Goal: Transaction & Acquisition: Purchase product/service

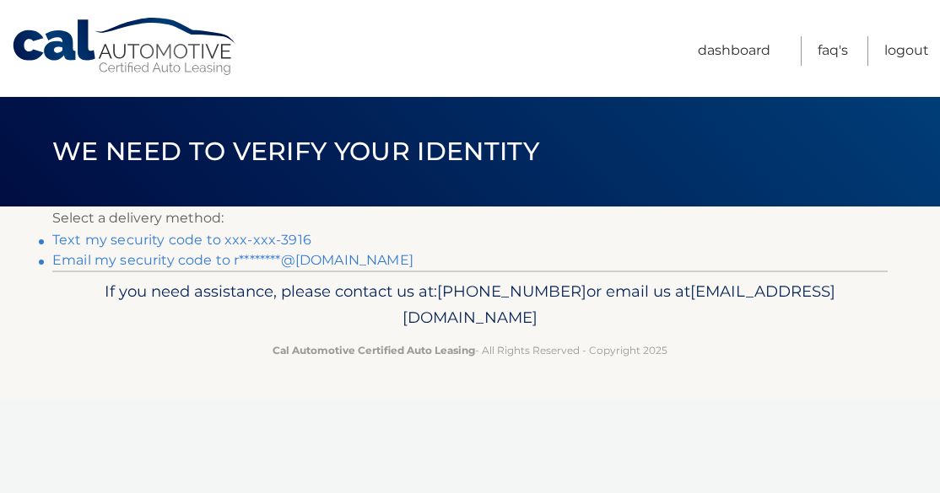
click at [272, 237] on link "Text my security code to xxx-xxx-3916" at bounding box center [181, 240] width 259 height 16
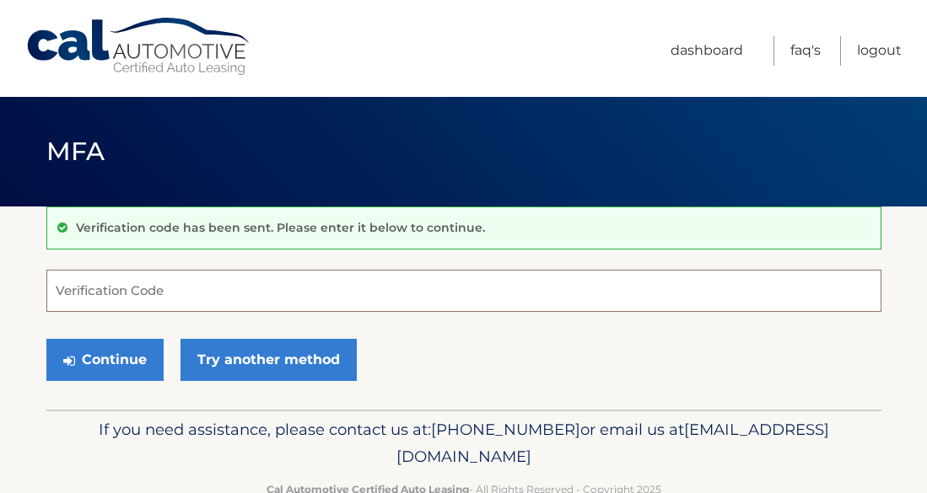
click at [235, 299] on input "Verification Code" at bounding box center [463, 291] width 835 height 42
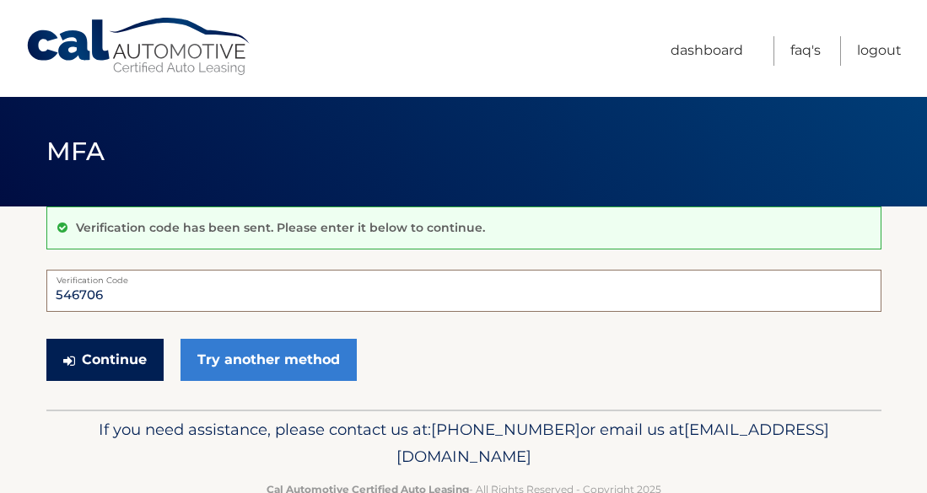
type input "546706"
click at [111, 367] on button "Continue" at bounding box center [104, 360] width 117 height 42
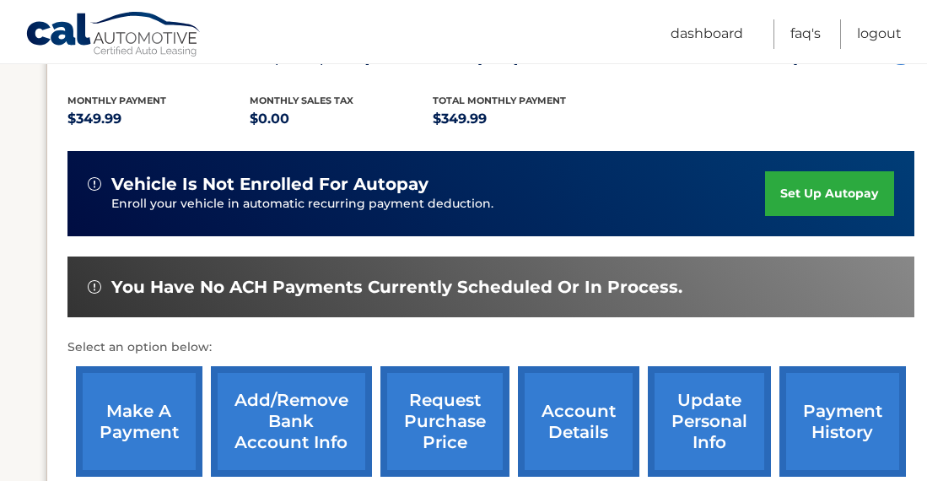
scroll to position [422, 0]
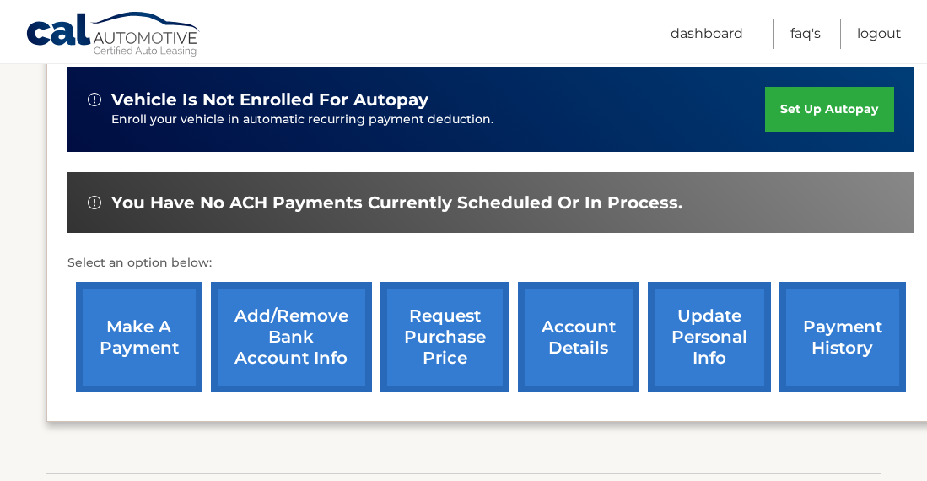
click at [155, 348] on link "make a payment" at bounding box center [139, 337] width 127 height 111
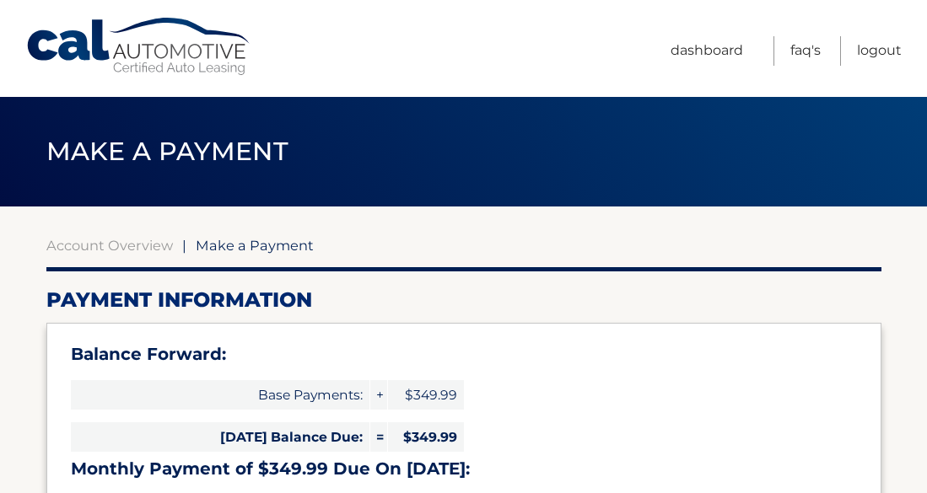
select select "NmUzNTM1YTMtM2FmMi00NDAxLTk4OGMtM2I5ZGRjOWE0NzRl"
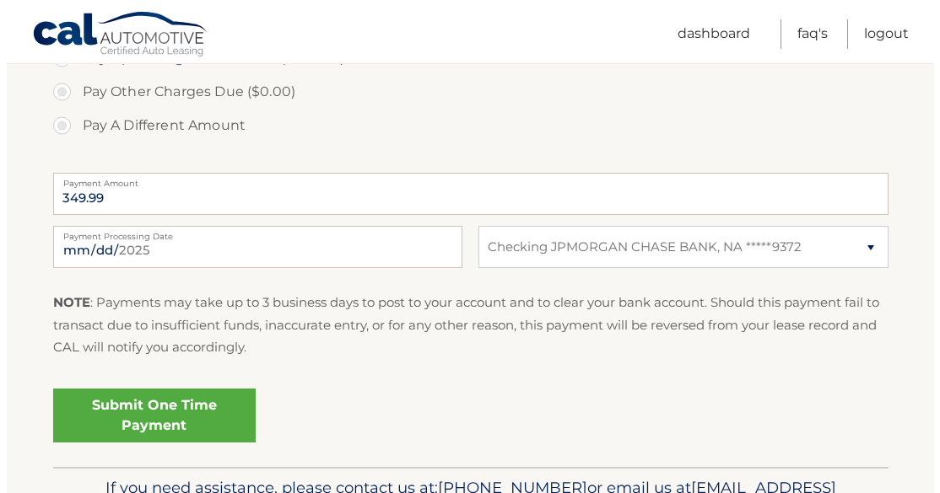
scroll to position [784, 0]
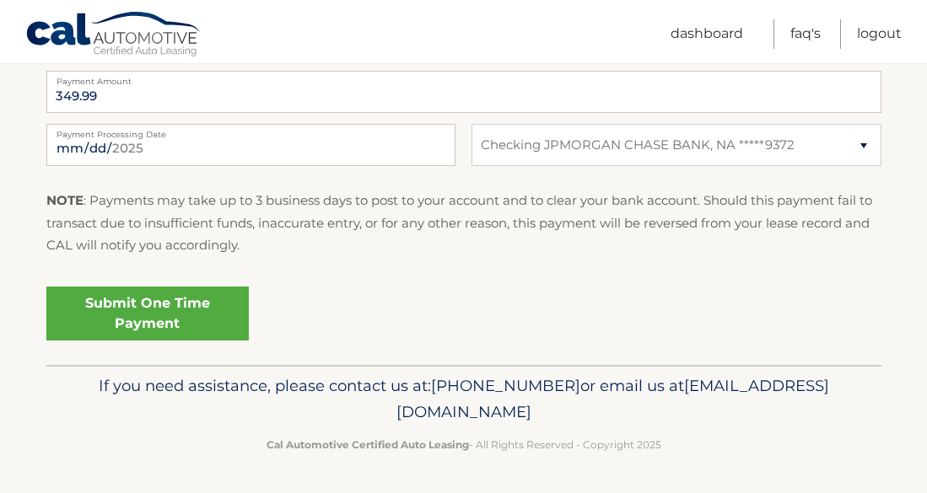
click at [171, 310] on link "Submit One Time Payment" at bounding box center [147, 314] width 202 height 54
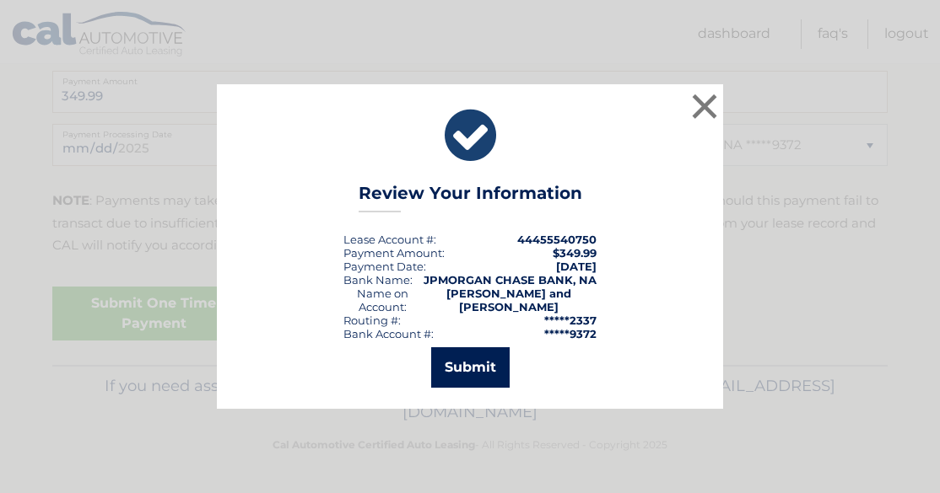
click at [480, 354] on button "Submit" at bounding box center [470, 368] width 78 height 40
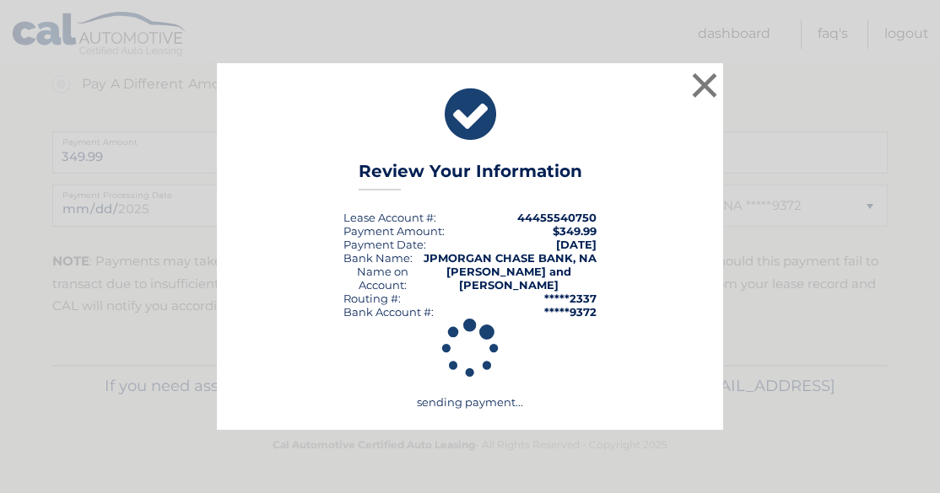
scroll to position [723, 0]
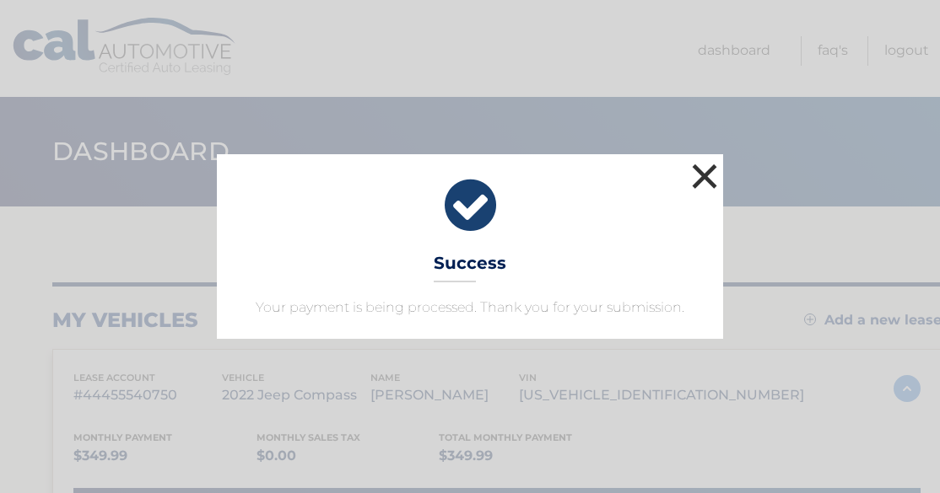
click at [712, 171] on button "×" at bounding box center [705, 176] width 34 height 34
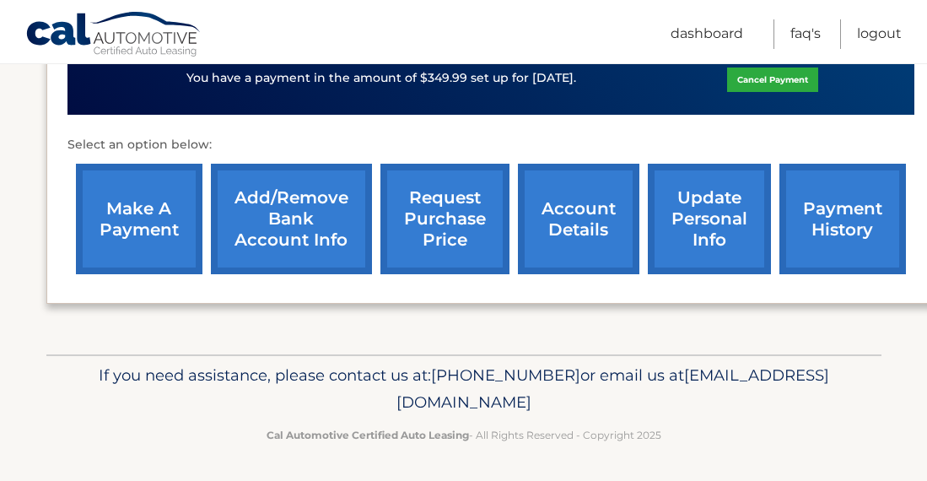
scroll to position [574, 0]
